Goal: Task Accomplishment & Management: Use online tool/utility

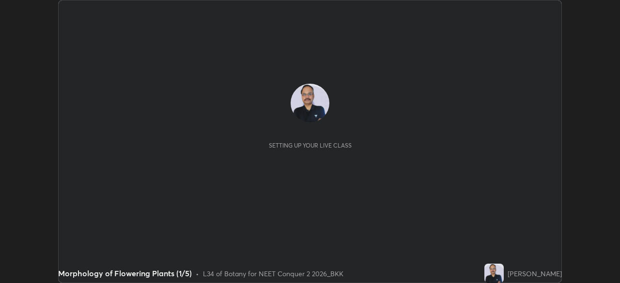
scroll to position [283, 620]
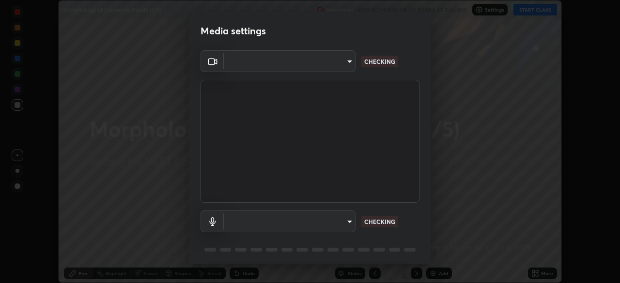
type input "ad6597066c7fc2f7d8a9df135791801f2c5e1b342417c3fbae4c684dc851fcd2"
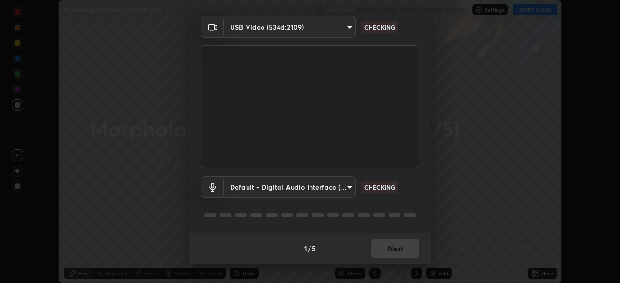
click at [264, 185] on body "Erase all Morphology of Flowering Plants (1/5) Recording WAS SCHEDULED TO START…" at bounding box center [310, 141] width 620 height 283
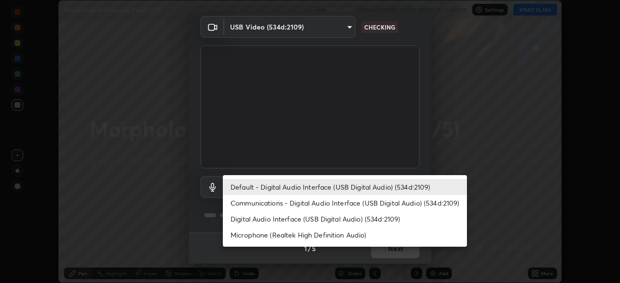
click at [262, 234] on li "Microphone (Realtek High Definition Audio)" at bounding box center [345, 235] width 244 height 16
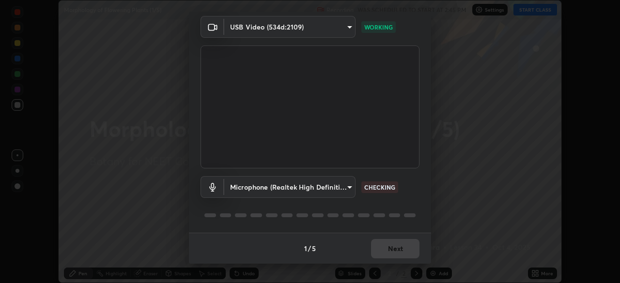
click at [269, 185] on body "Erase all Morphology of Flowering Plants (1/5) Recording WAS SCHEDULED TO START…" at bounding box center [310, 141] width 620 height 283
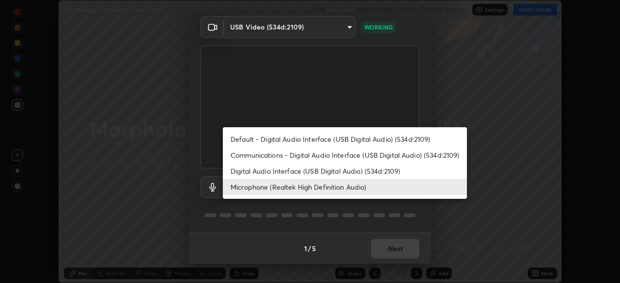
click at [267, 141] on li "Default - Digital Audio Interface (USB Digital Audio) (534d:2109)" at bounding box center [345, 139] width 244 height 16
type input "default"
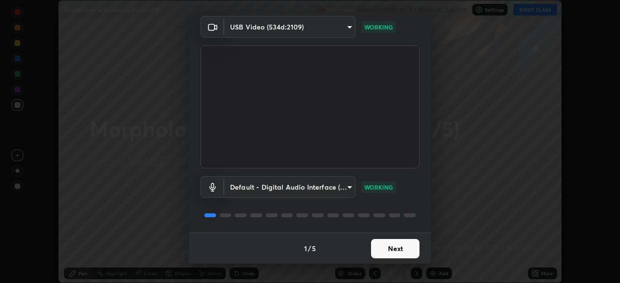
click at [393, 251] on button "Next" at bounding box center [395, 248] width 48 height 19
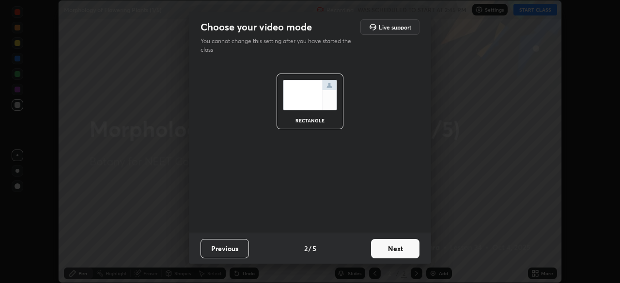
scroll to position [0, 0]
click at [401, 246] on button "Next" at bounding box center [395, 248] width 48 height 19
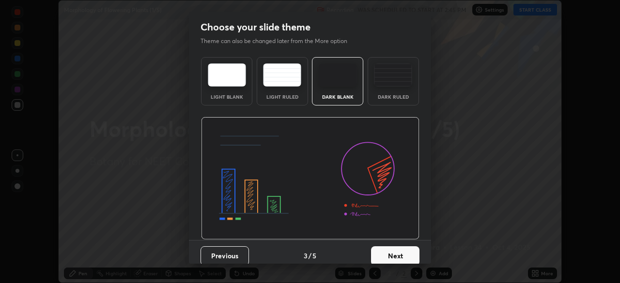
click at [401, 251] on button "Next" at bounding box center [395, 256] width 48 height 19
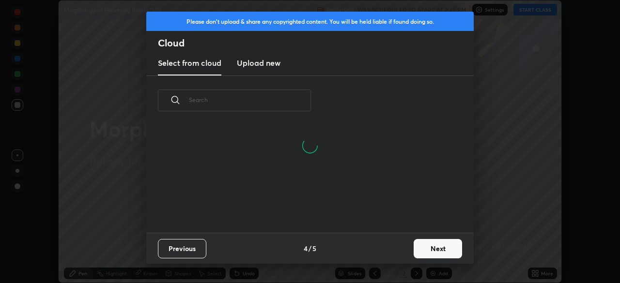
click at [428, 248] on button "Next" at bounding box center [438, 248] width 48 height 19
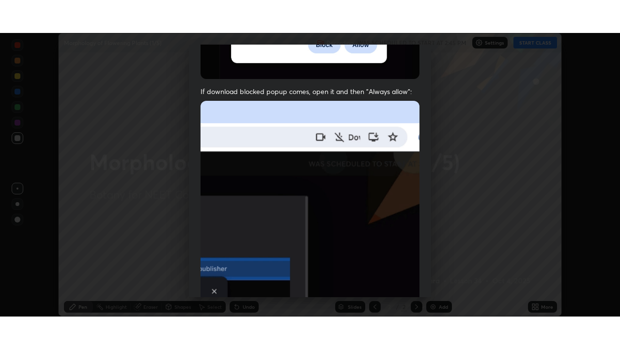
scroll to position [232, 0]
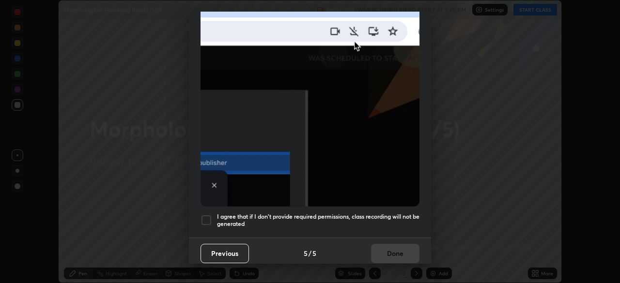
click at [205, 215] on div at bounding box center [207, 221] width 12 height 12
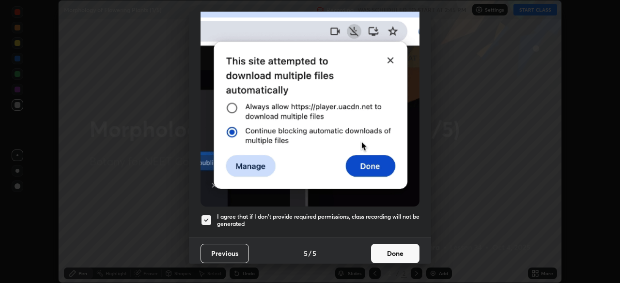
click at [391, 247] on button "Done" at bounding box center [395, 253] width 48 height 19
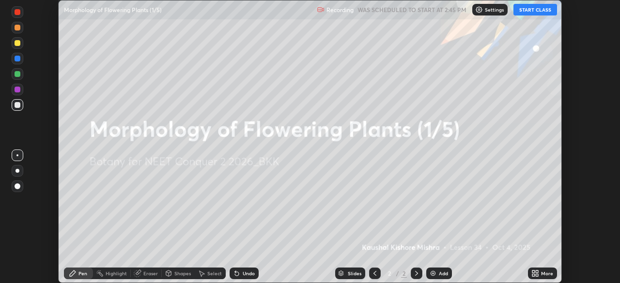
click at [537, 272] on icon at bounding box center [537, 272] width 2 height 2
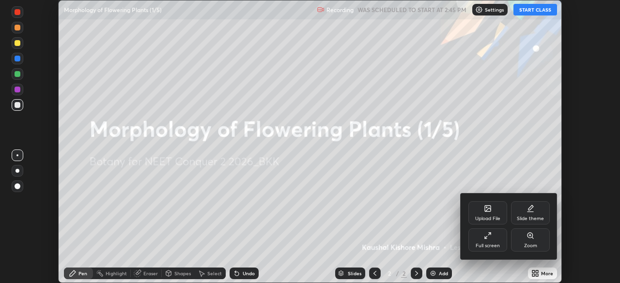
click at [488, 239] on icon at bounding box center [488, 236] width 8 height 8
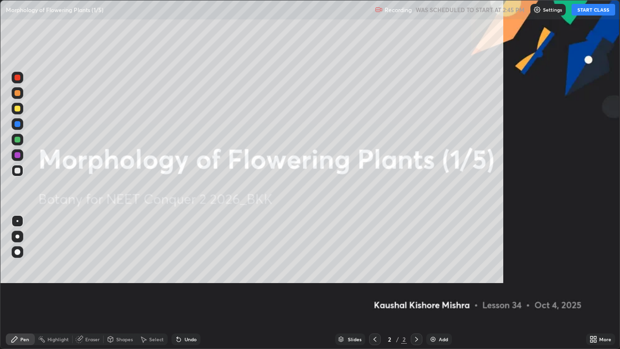
scroll to position [349, 620]
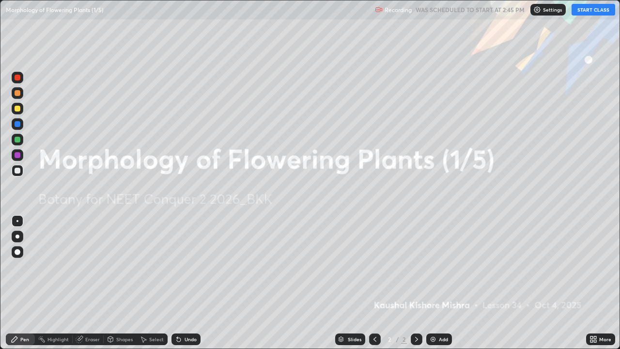
click at [587, 10] on button "START CLASS" at bounding box center [594, 10] width 44 height 12
click at [432, 283] on img at bounding box center [433, 339] width 8 height 8
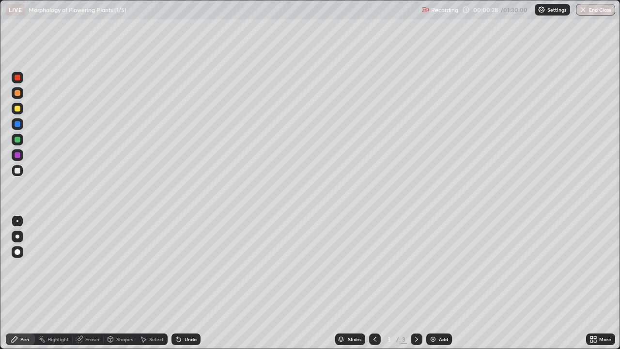
click at [17, 110] on div at bounding box center [18, 109] width 6 height 6
click at [21, 172] on div at bounding box center [18, 171] width 12 height 12
click at [19, 110] on div at bounding box center [18, 109] width 6 height 6
click at [19, 171] on div at bounding box center [18, 171] width 6 height 6
click at [18, 140] on div at bounding box center [18, 140] width 6 height 6
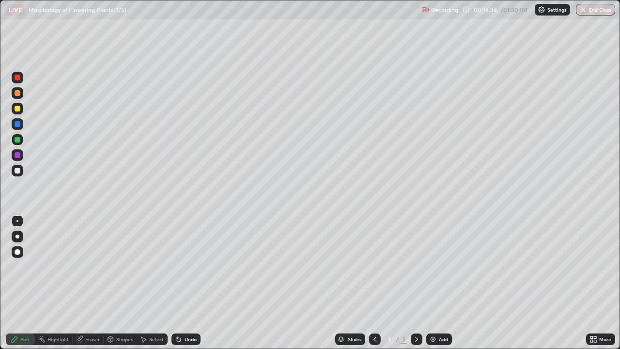
click at [17, 171] on div at bounding box center [18, 171] width 6 height 6
click at [435, 283] on img at bounding box center [433, 339] width 8 height 8
click at [18, 140] on div at bounding box center [18, 140] width 6 height 6
click at [18, 169] on div at bounding box center [18, 171] width 6 height 6
click at [19, 109] on div at bounding box center [18, 109] width 6 height 6
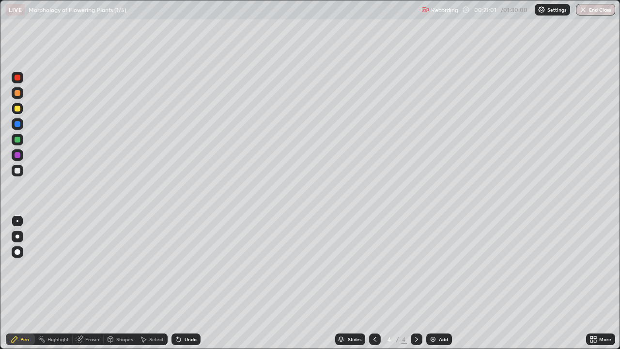
click at [20, 170] on div at bounding box center [18, 171] width 6 height 6
click at [19, 139] on div at bounding box center [18, 140] width 6 height 6
click at [18, 170] on div at bounding box center [18, 171] width 6 height 6
click at [91, 283] on div "Eraser" at bounding box center [92, 339] width 15 height 5
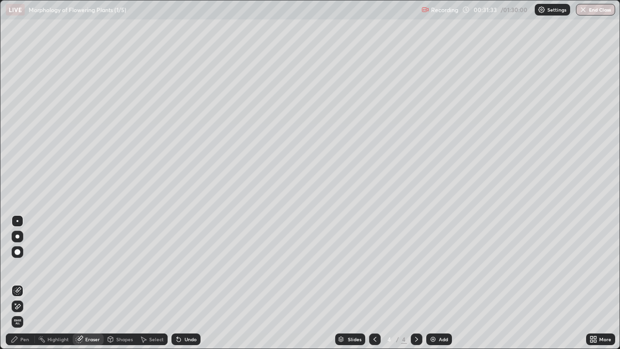
click at [30, 283] on div "Pen" at bounding box center [20, 339] width 29 height 12
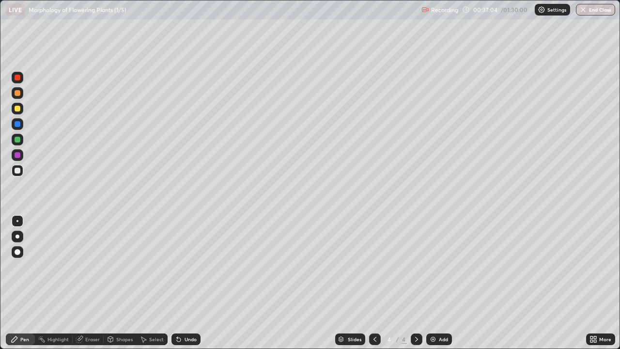
click at [432, 283] on img at bounding box center [433, 339] width 8 height 8
click at [19, 95] on div at bounding box center [18, 93] width 6 height 6
click at [17, 170] on div at bounding box center [18, 171] width 6 height 6
click at [18, 139] on div at bounding box center [18, 140] width 6 height 6
click at [83, 283] on div "Eraser" at bounding box center [88, 339] width 31 height 12
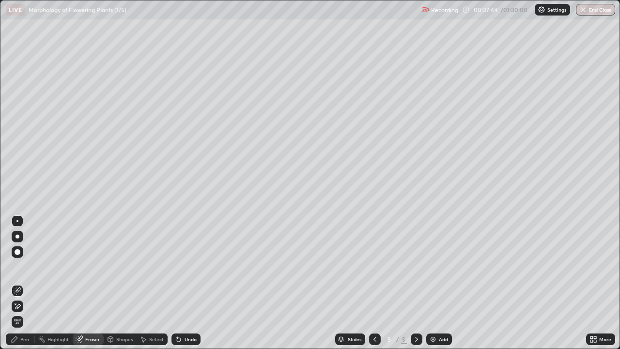
click at [25, 283] on div "Pen" at bounding box center [24, 339] width 9 height 5
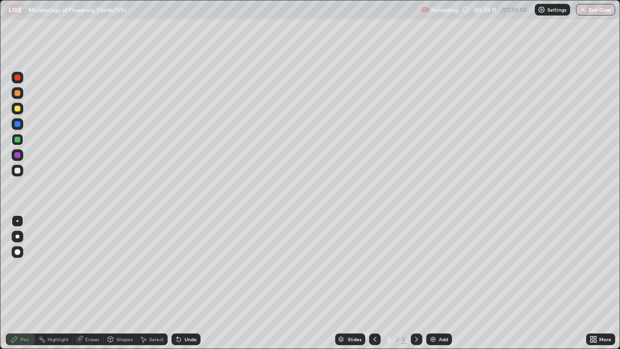
click at [18, 171] on div at bounding box center [18, 171] width 6 height 6
click at [17, 140] on div at bounding box center [18, 140] width 6 height 6
click at [19, 173] on div at bounding box center [18, 171] width 6 height 6
click at [16, 139] on div at bounding box center [18, 140] width 6 height 6
click at [17, 138] on div at bounding box center [18, 140] width 6 height 6
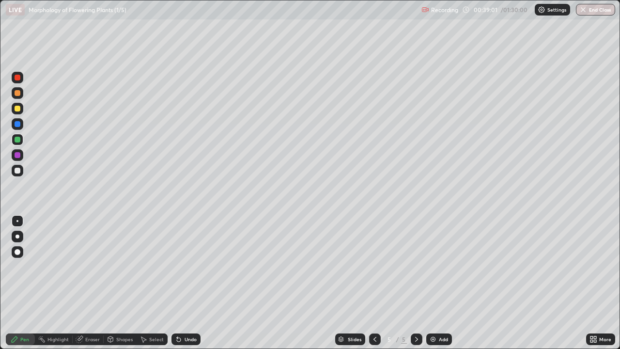
click at [18, 169] on div at bounding box center [18, 171] width 6 height 6
click at [18, 110] on div at bounding box center [18, 109] width 6 height 6
click at [18, 142] on div at bounding box center [18, 140] width 6 height 6
click at [21, 170] on div at bounding box center [18, 171] width 12 height 12
click at [20, 138] on div at bounding box center [18, 140] width 6 height 6
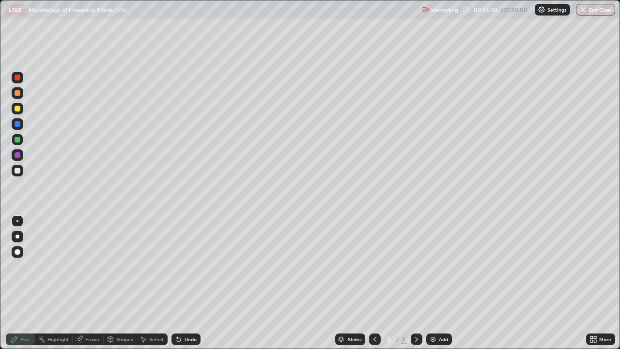
click at [433, 283] on img at bounding box center [433, 339] width 8 height 8
click at [19, 139] on div at bounding box center [18, 140] width 6 height 6
click at [18, 171] on div at bounding box center [18, 171] width 6 height 6
click at [18, 140] on div at bounding box center [18, 140] width 6 height 6
click at [15, 109] on div at bounding box center [18, 109] width 6 height 6
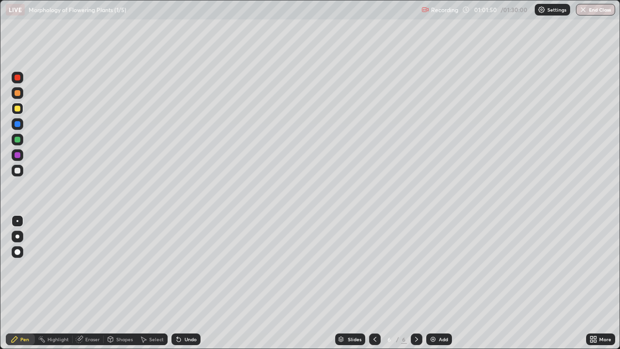
click at [430, 283] on img at bounding box center [433, 339] width 8 height 8
click at [19, 171] on div at bounding box center [18, 171] width 6 height 6
click at [17, 109] on div at bounding box center [18, 109] width 6 height 6
click at [18, 171] on div at bounding box center [18, 171] width 6 height 6
click at [91, 283] on div "Eraser" at bounding box center [92, 339] width 15 height 5
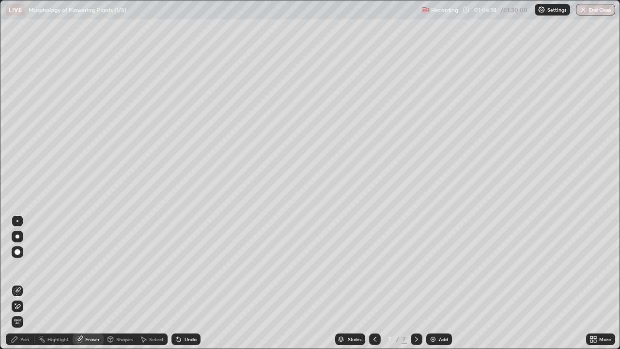
click at [26, 283] on div "Pen" at bounding box center [24, 339] width 9 height 5
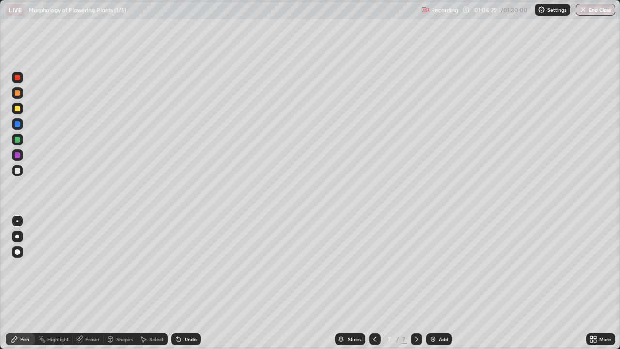
click at [18, 109] on div at bounding box center [18, 109] width 6 height 6
click at [17, 171] on div at bounding box center [18, 171] width 6 height 6
click at [21, 111] on div at bounding box center [18, 109] width 12 height 12
click at [18, 171] on div at bounding box center [18, 171] width 6 height 6
click at [17, 109] on div at bounding box center [18, 109] width 6 height 6
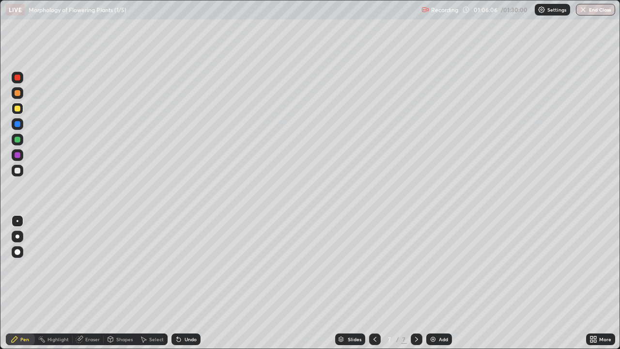
click at [19, 110] on div at bounding box center [18, 109] width 6 height 6
click at [18, 95] on div at bounding box center [18, 93] width 6 height 6
click at [19, 141] on div at bounding box center [18, 140] width 6 height 6
click at [19, 94] on div at bounding box center [18, 93] width 6 height 6
click at [17, 157] on div at bounding box center [18, 155] width 6 height 6
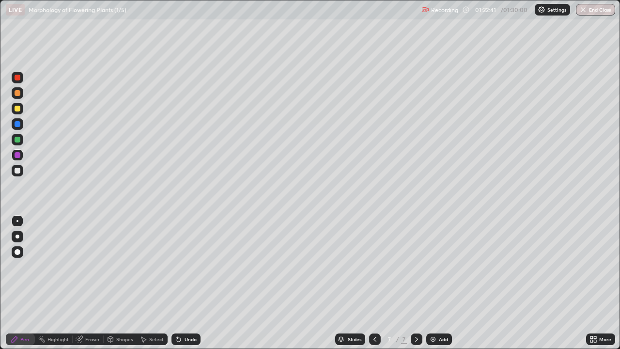
click at [583, 11] on img "button" at bounding box center [583, 10] width 8 height 8
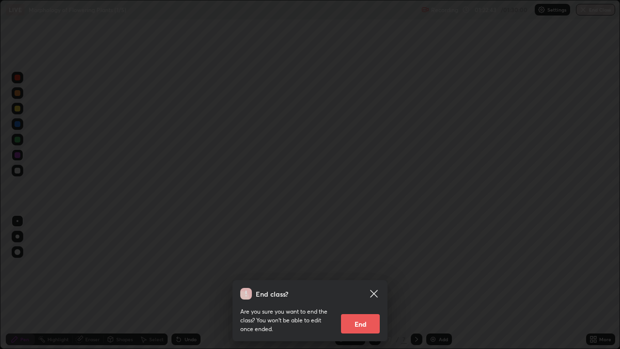
click at [355, 283] on button "End" at bounding box center [360, 323] width 39 height 19
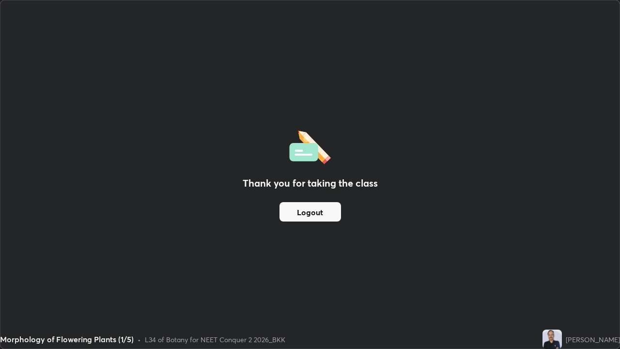
click at [332, 209] on button "Logout" at bounding box center [310, 211] width 62 height 19
